Goal: Complete application form

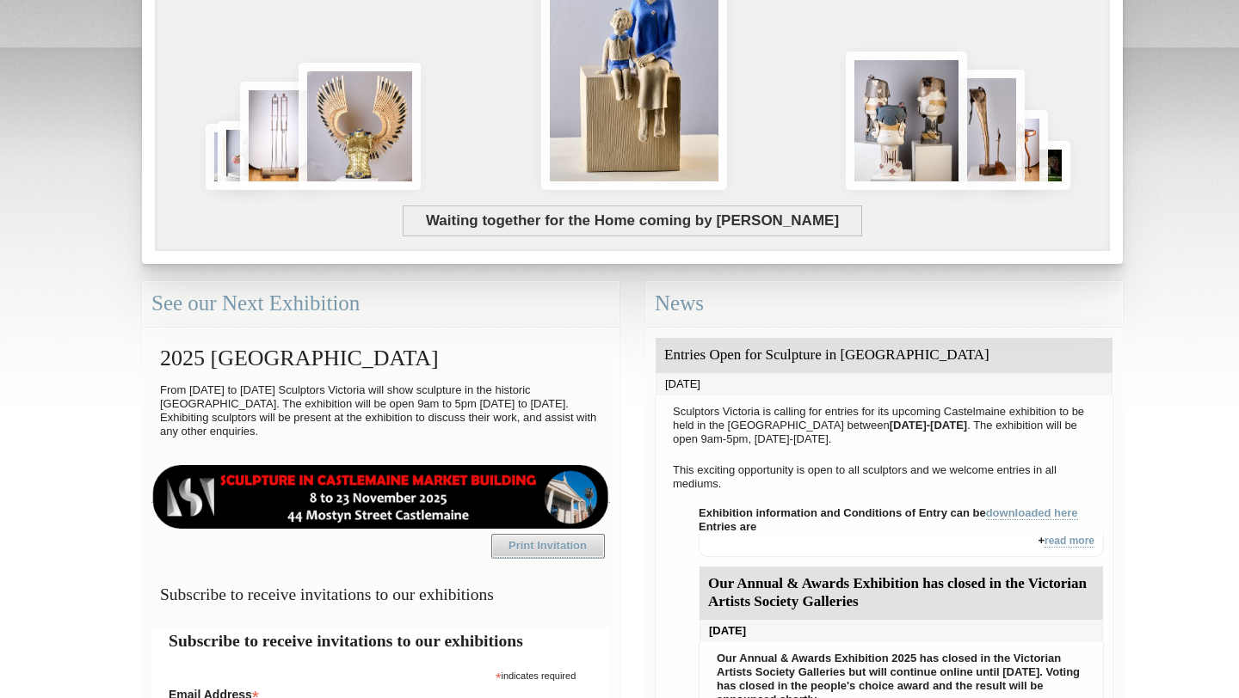
scroll to position [237, 0]
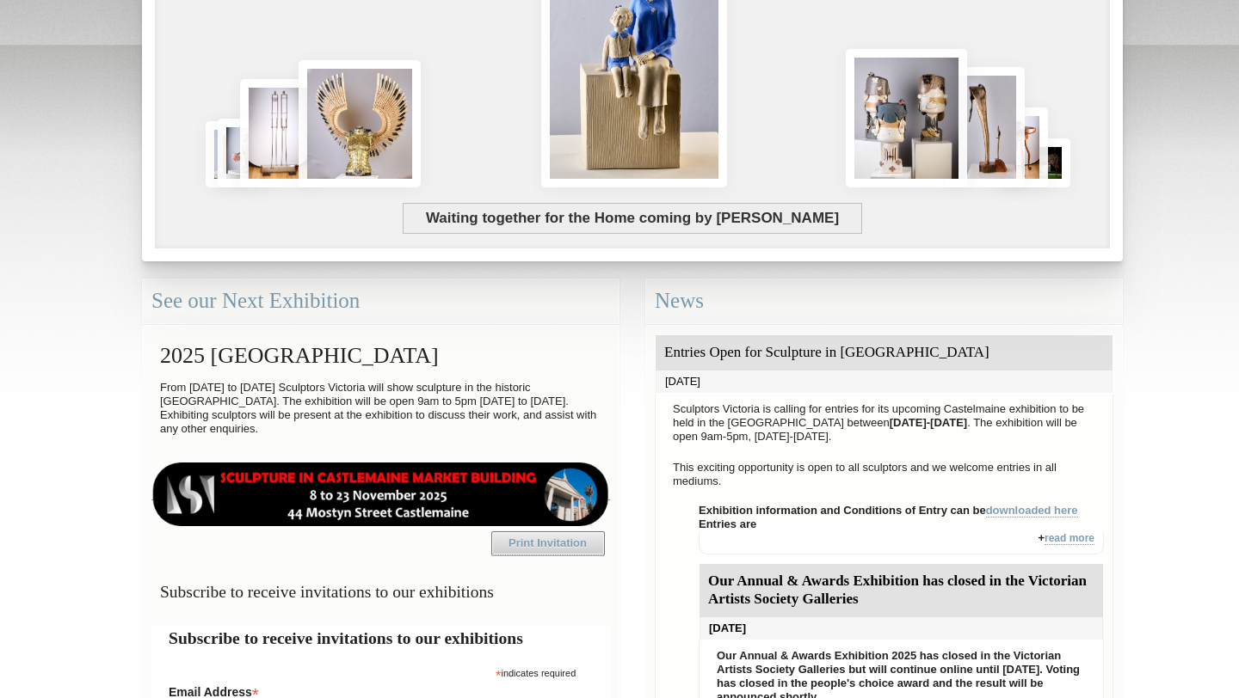
click at [360, 500] on img at bounding box center [380, 495] width 458 height 64
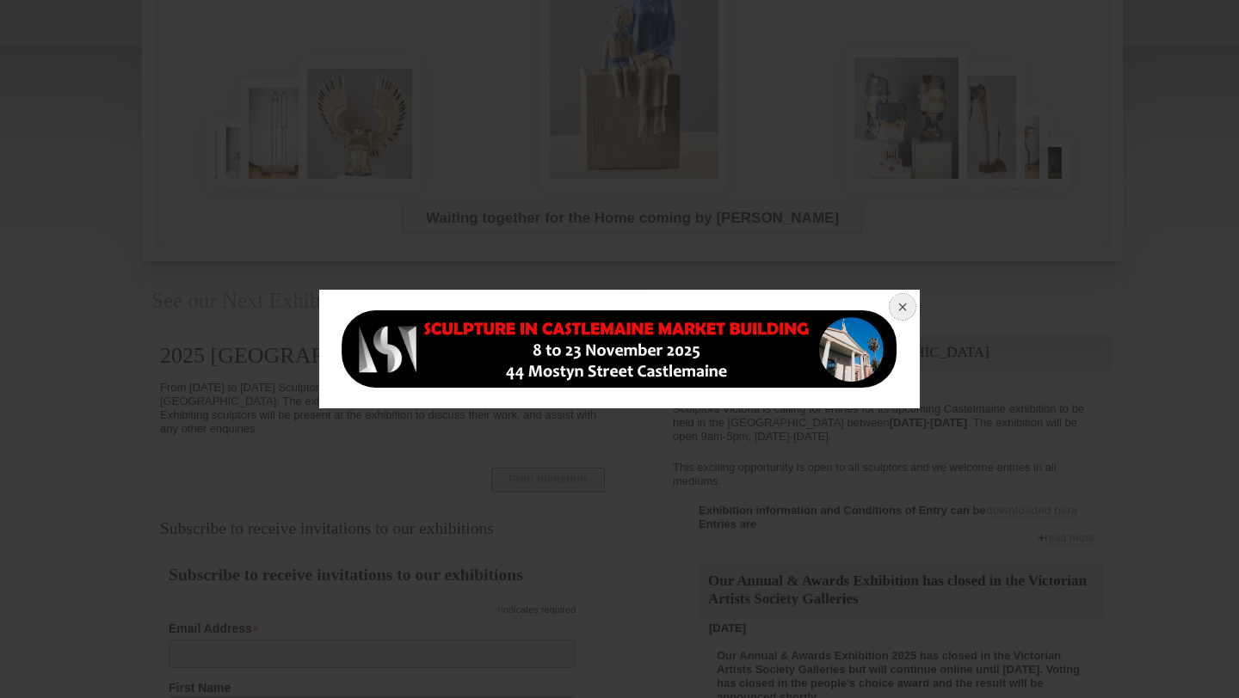
click at [900, 305] on button at bounding box center [901, 309] width 38 height 38
click at [561, 514] on div at bounding box center [619, 349] width 1239 height 698
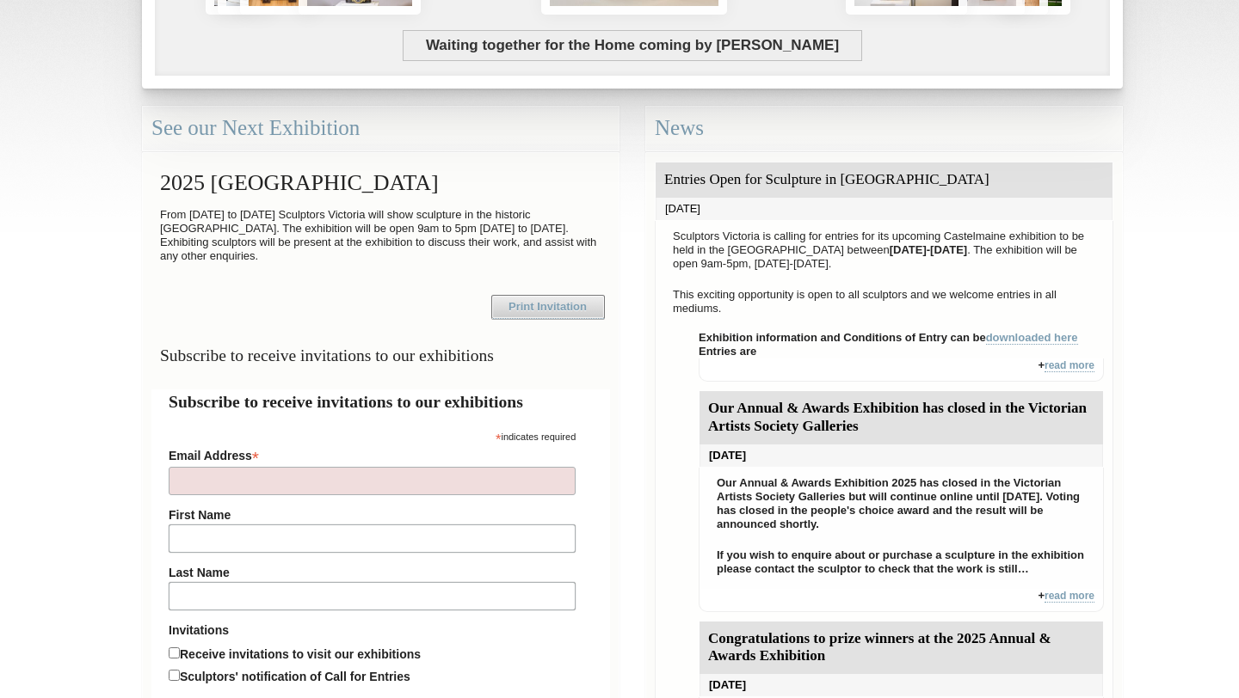
scroll to position [412, 0]
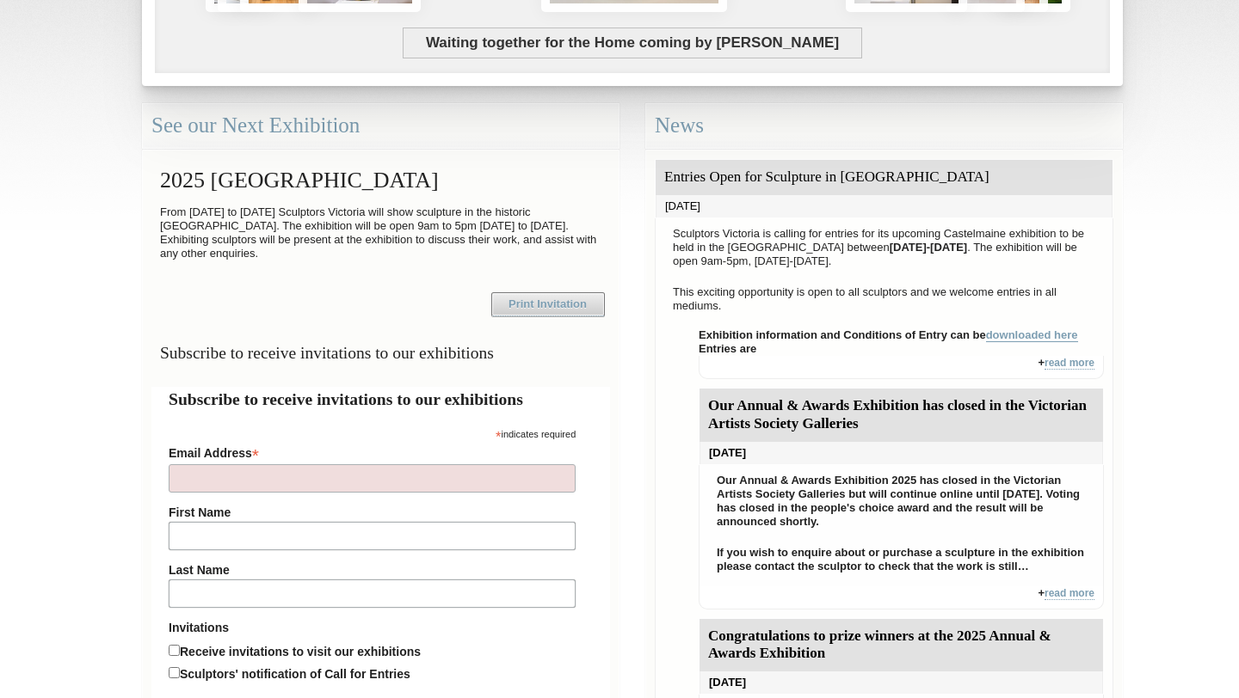
click at [1027, 338] on link "downloaded here" at bounding box center [1032, 336] width 92 height 14
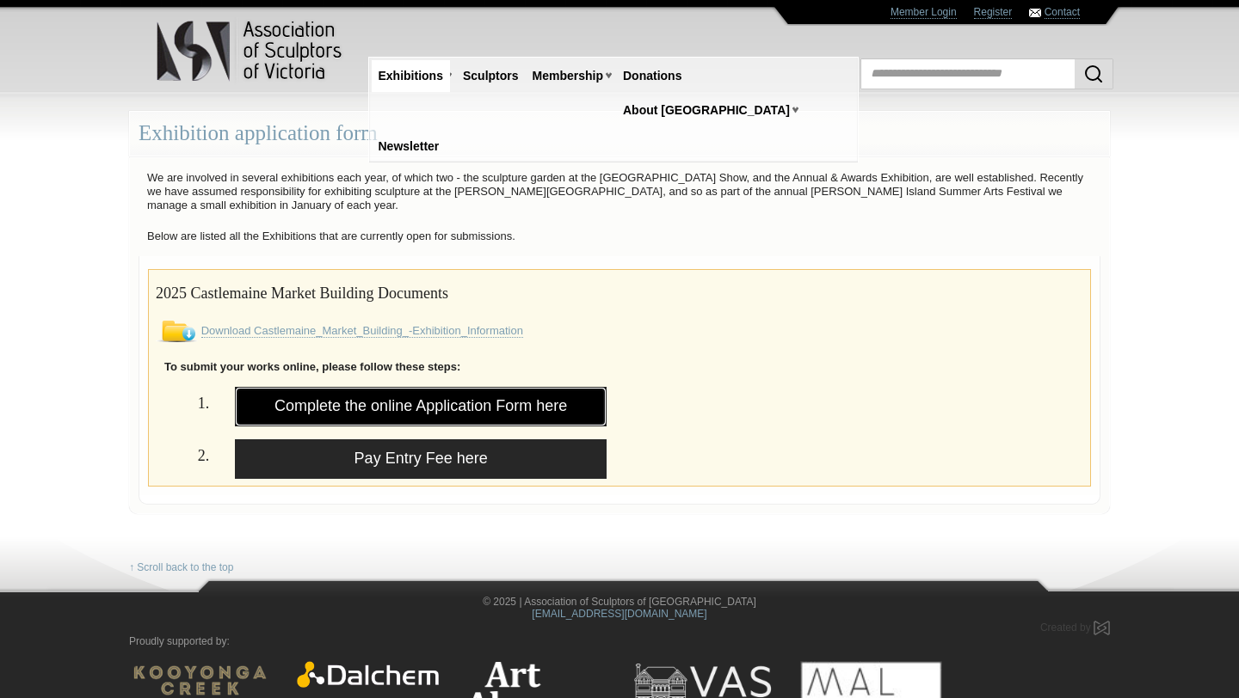
click at [477, 403] on link "Complete the online Application Form here" at bounding box center [421, 407] width 372 height 40
